Goal: Information Seeking & Learning: Learn about a topic

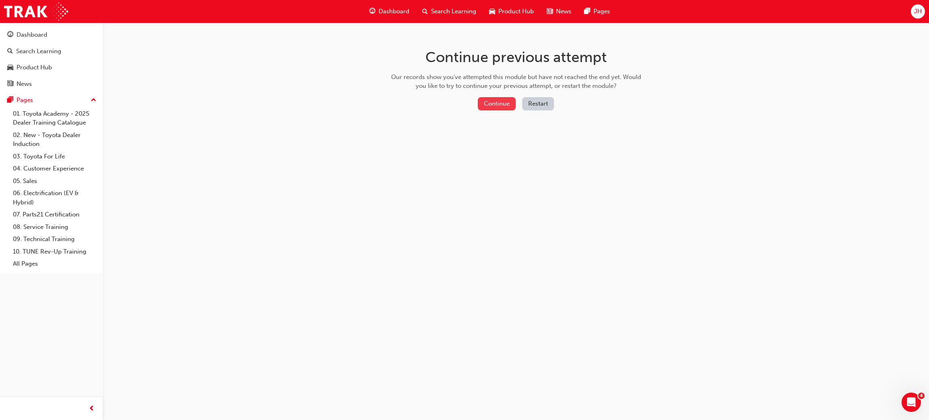
click at [502, 106] on button "Continue" at bounding box center [497, 103] width 38 height 13
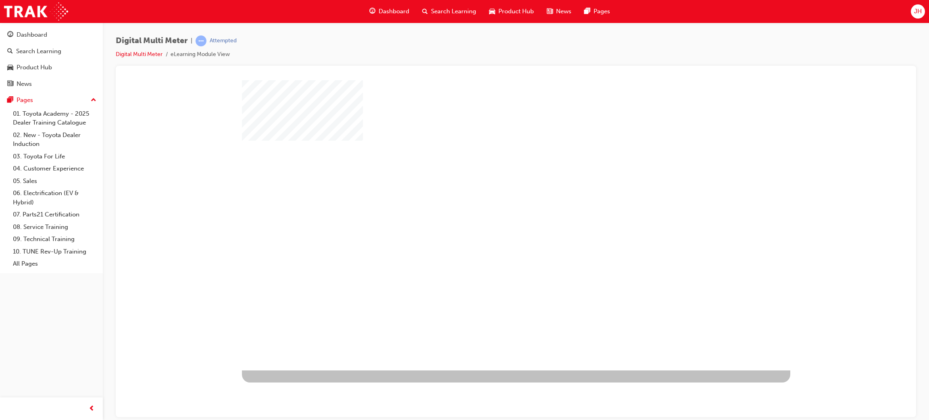
click at [493, 202] on div "play" at bounding box center [493, 202] width 0 height 0
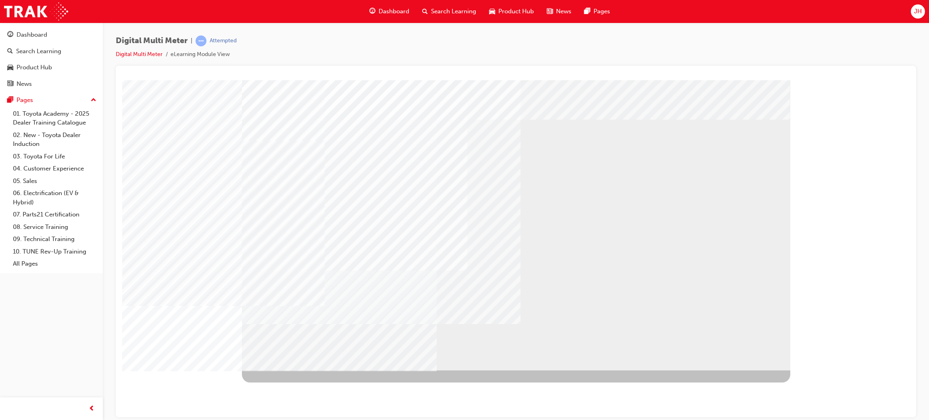
click at [293, 370] on div "BACK Trigger this button to go to the previous slide" at bounding box center [267, 377] width 51 height 15
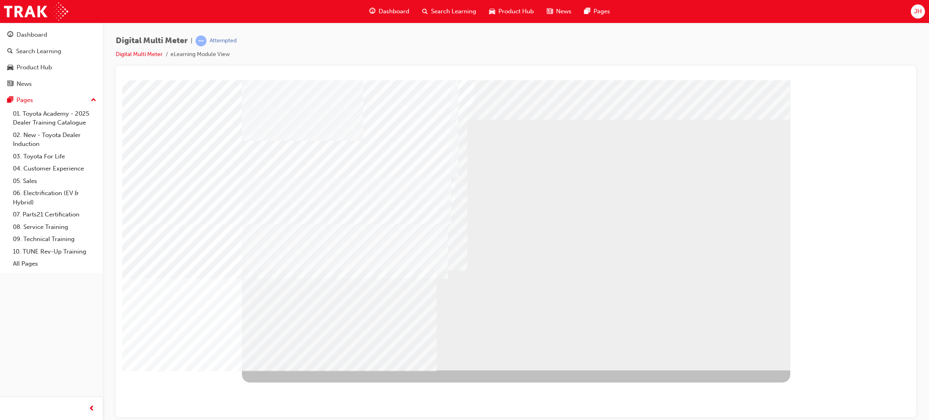
click at [293, 370] on div "BACK Trigger this button to go to the previous slide" at bounding box center [267, 377] width 51 height 15
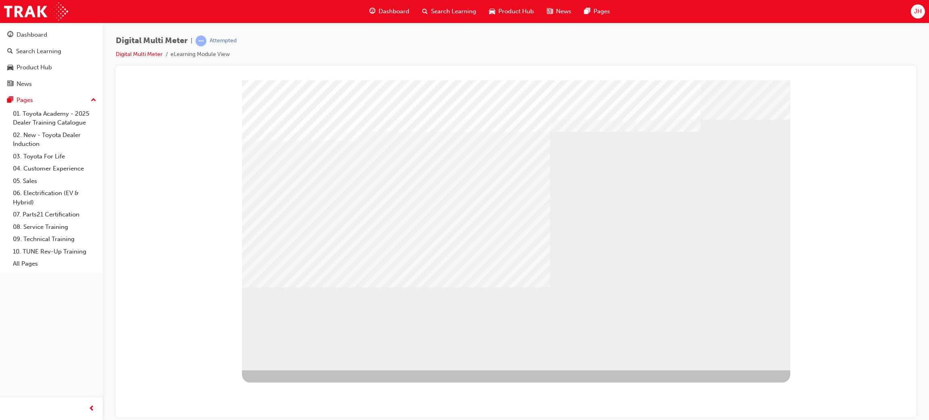
click at [277, 370] on div "BACK Trigger this button to go to the previous slide" at bounding box center [267, 377] width 51 height 15
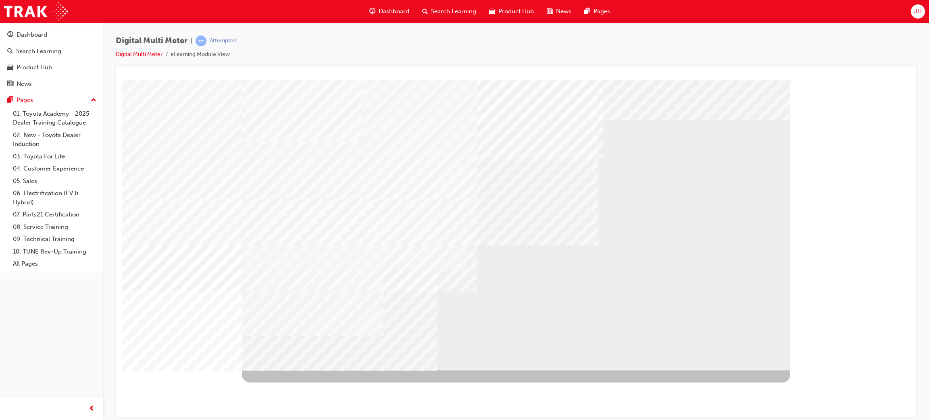
click at [293, 384] on div "NEXT Trigger this button to go to the next slide" at bounding box center [267, 391] width 51 height 15
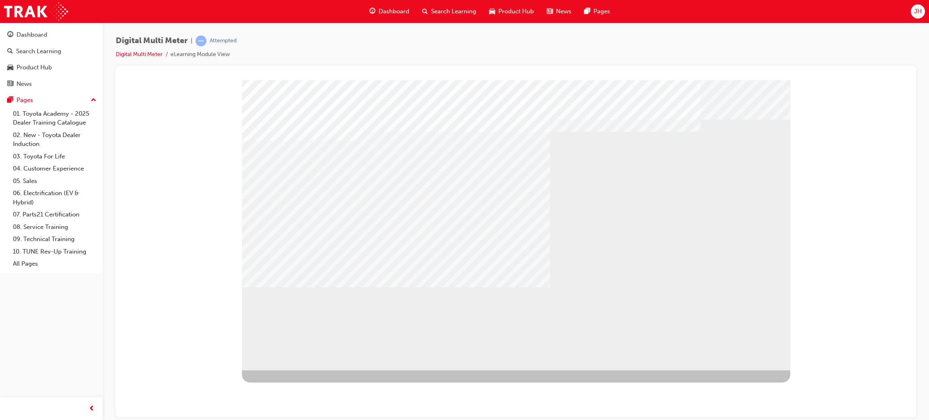
drag, startPoint x: 594, startPoint y: 242, endPoint x: 601, endPoint y: 242, distance: 6.9
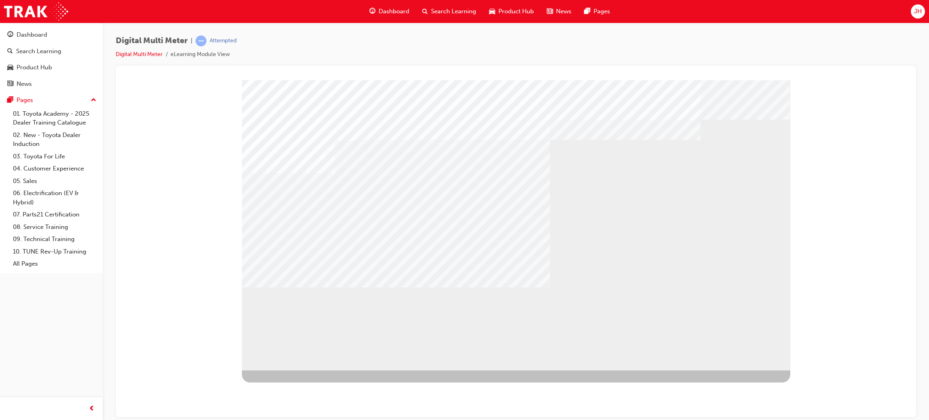
drag, startPoint x: 437, startPoint y: 274, endPoint x: 436, endPoint y: 269, distance: 4.9
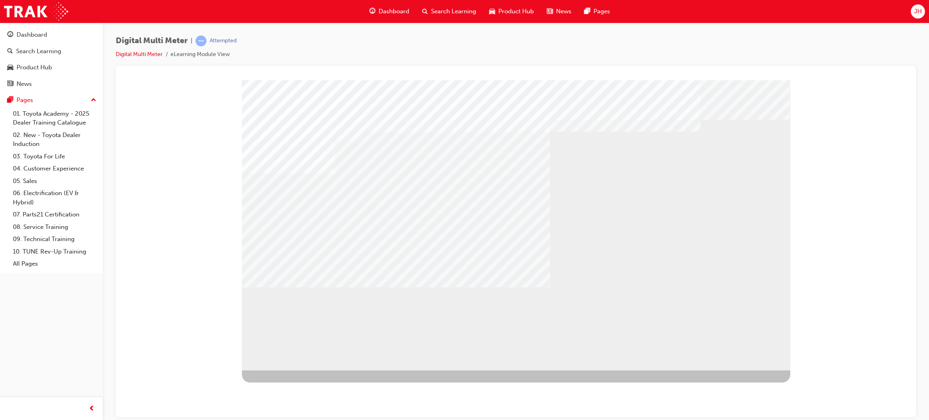
drag, startPoint x: 557, startPoint y: 209, endPoint x: 560, endPoint y: 215, distance: 7.2
drag, startPoint x: 608, startPoint y: 286, endPoint x: 615, endPoint y: 289, distance: 8.2
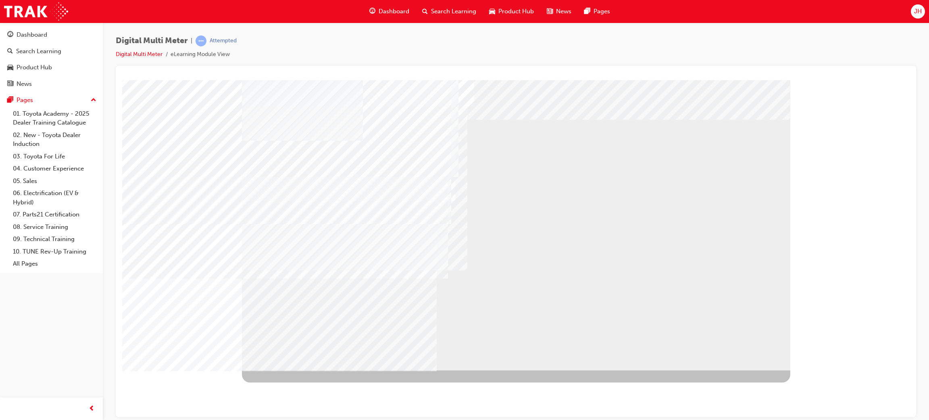
click at [293, 384] on div "NEXT Trigger this button to go to the next slide" at bounding box center [267, 391] width 51 height 15
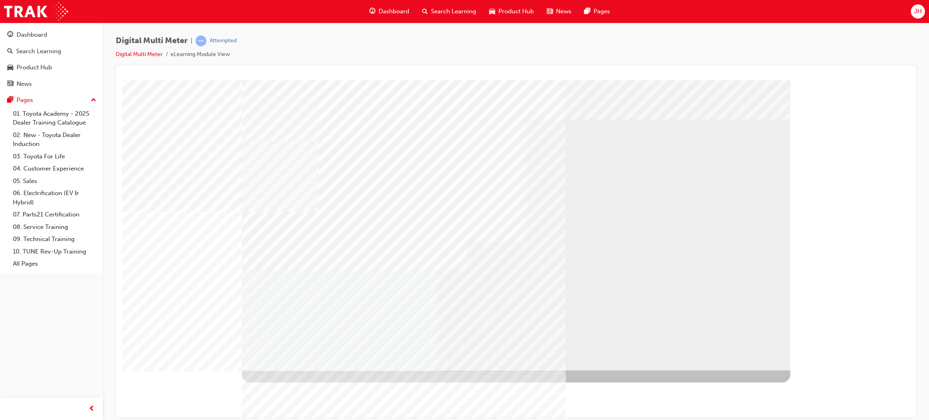
click at [293, 384] on div "NEXT Trigger this button to go to the next slide" at bounding box center [267, 391] width 51 height 15
